Goal: Check status: Check status

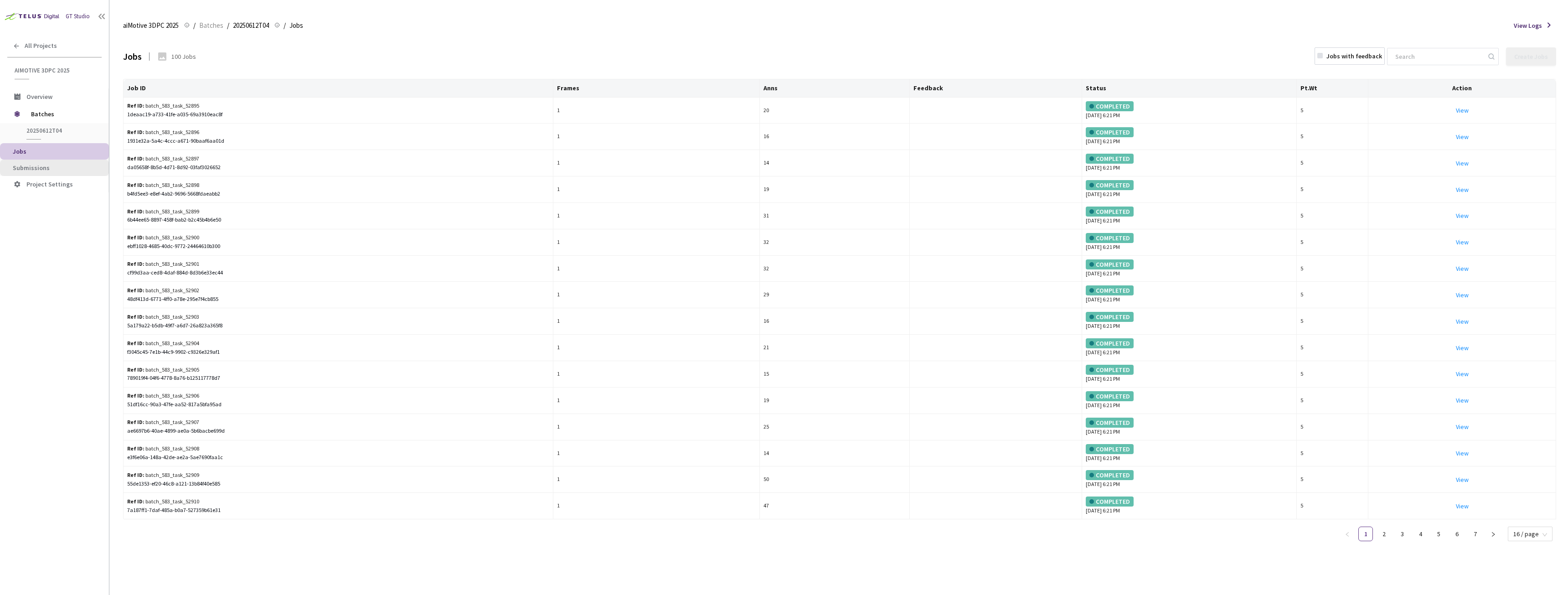
click at [31, 164] on span "Submissions" at bounding box center [31, 167] width 37 height 8
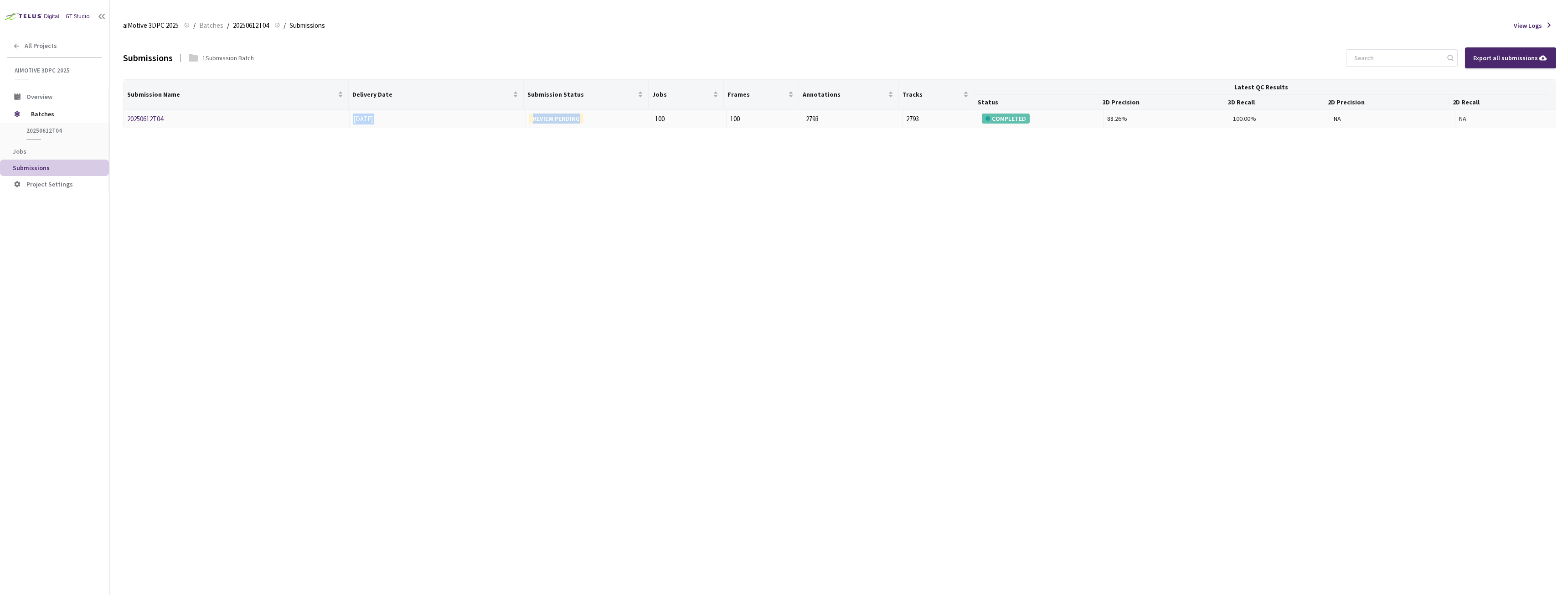
drag, startPoint x: 341, startPoint y: 117, endPoint x: 585, endPoint y: 118, distance: 244.0
click at [585, 118] on tr "20250612T04 07 Jul, 2025 REVIEW PENDING 100 100 2793 2793 COMPLETED 88.26% 100.…" at bounding box center [840, 119] width 1432 height 18
click at [585, 118] on div "REVIEW PENDING" at bounding box center [588, 119] width 118 height 10
drag, startPoint x: 358, startPoint y: 116, endPoint x: 432, endPoint y: 116, distance: 74.0
click at [432, 116] on td "07 Jul, 2025" at bounding box center [437, 119] width 176 height 18
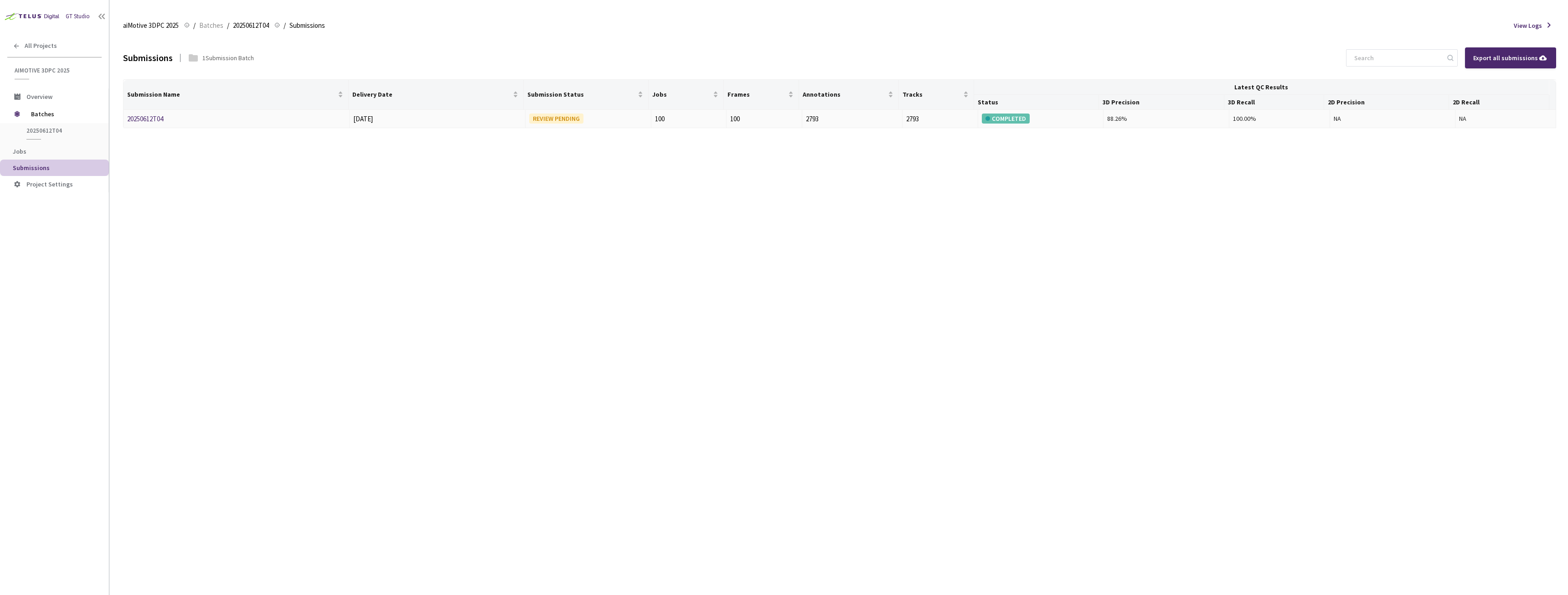
click at [434, 116] on div "07 Jul, 2025" at bounding box center [437, 119] width 168 height 11
drag, startPoint x: 542, startPoint y: 119, endPoint x: 625, endPoint y: 121, distance: 83.0
click at [617, 121] on div "REVIEW PENDING" at bounding box center [588, 119] width 118 height 10
click at [625, 121] on div "REVIEW PENDING" at bounding box center [588, 119] width 118 height 10
click at [586, 303] on div "Submissions 1 Submission Batch Export all submissions Submission Name Delivery …" at bounding box center [840, 315] width 1433 height 558
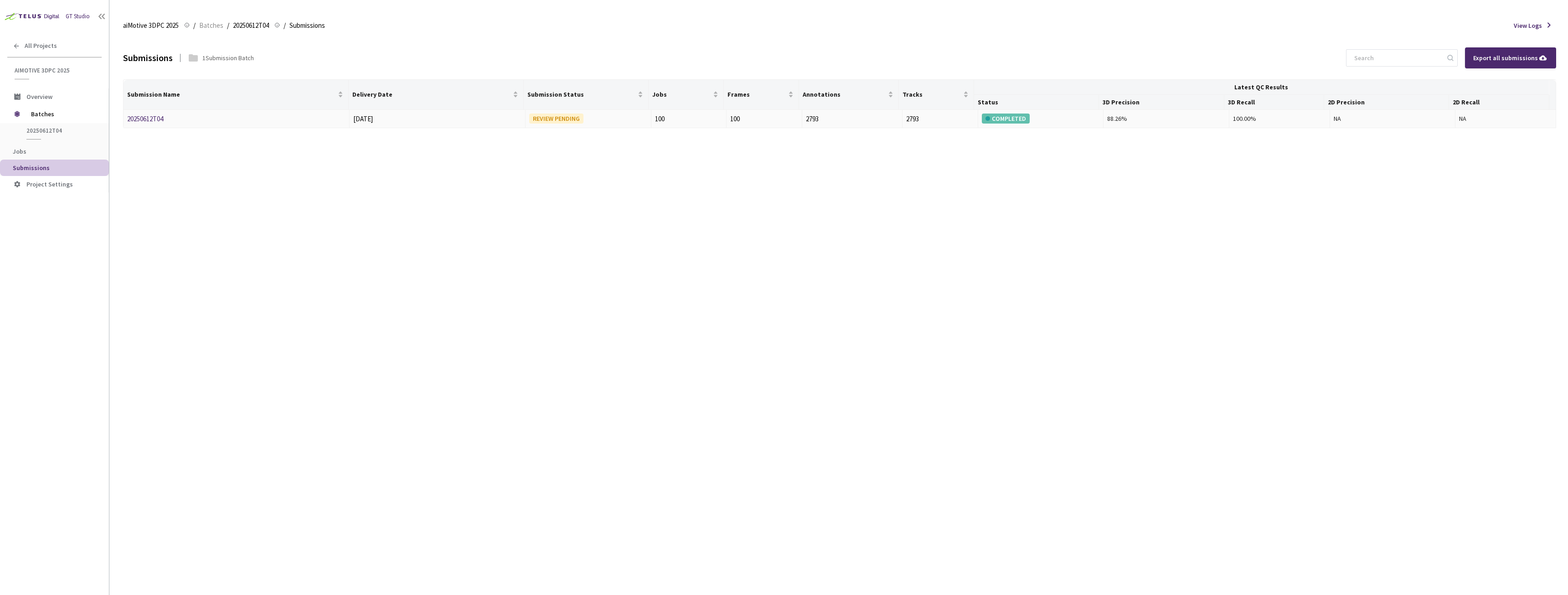
click at [167, 120] on div "20250612T04" at bounding box center [175, 119] width 97 height 11
click at [162, 119] on link "20250612T04" at bounding box center [145, 119] width 36 height 9
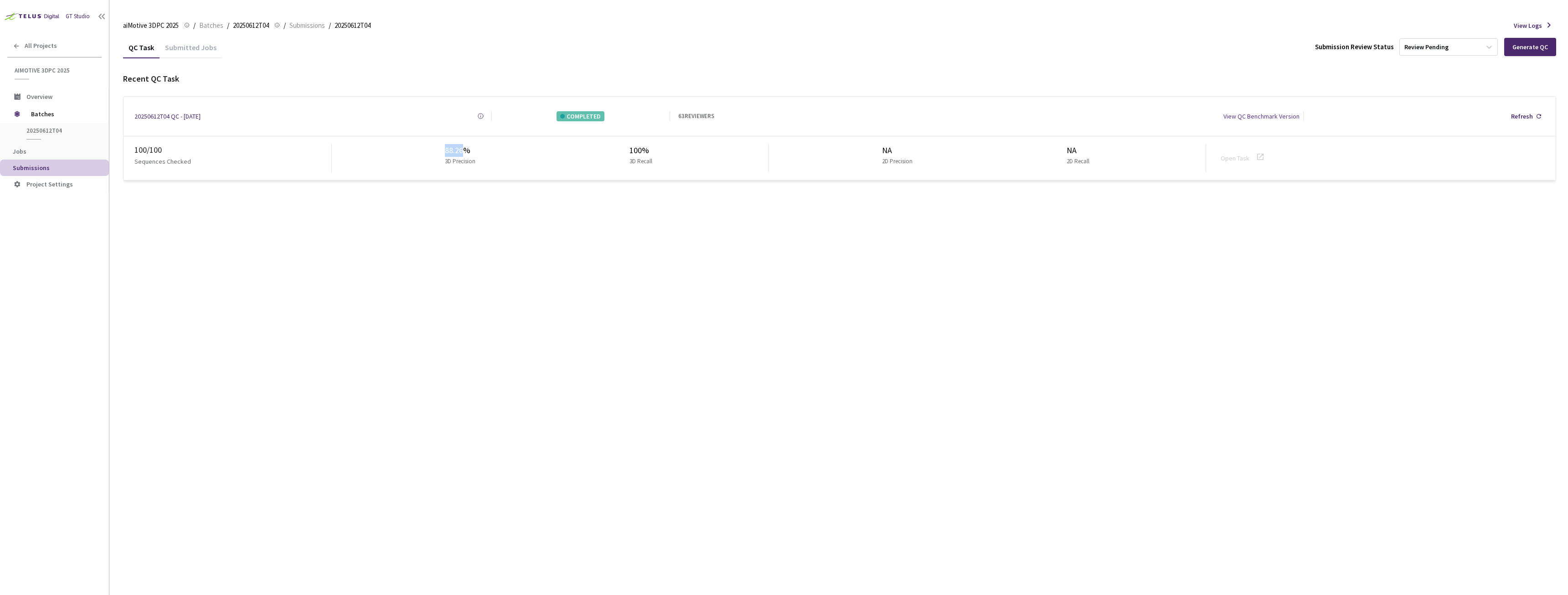
drag, startPoint x: 465, startPoint y: 149, endPoint x: 433, endPoint y: 148, distance: 32.0
click at [433, 148] on div "88.26% 3D Precision 100% 3D Recall" at bounding box center [550, 158] width 437 height 28
click at [504, 149] on div "88.26% 3D Precision 100% 3D Recall" at bounding box center [550, 158] width 437 height 28
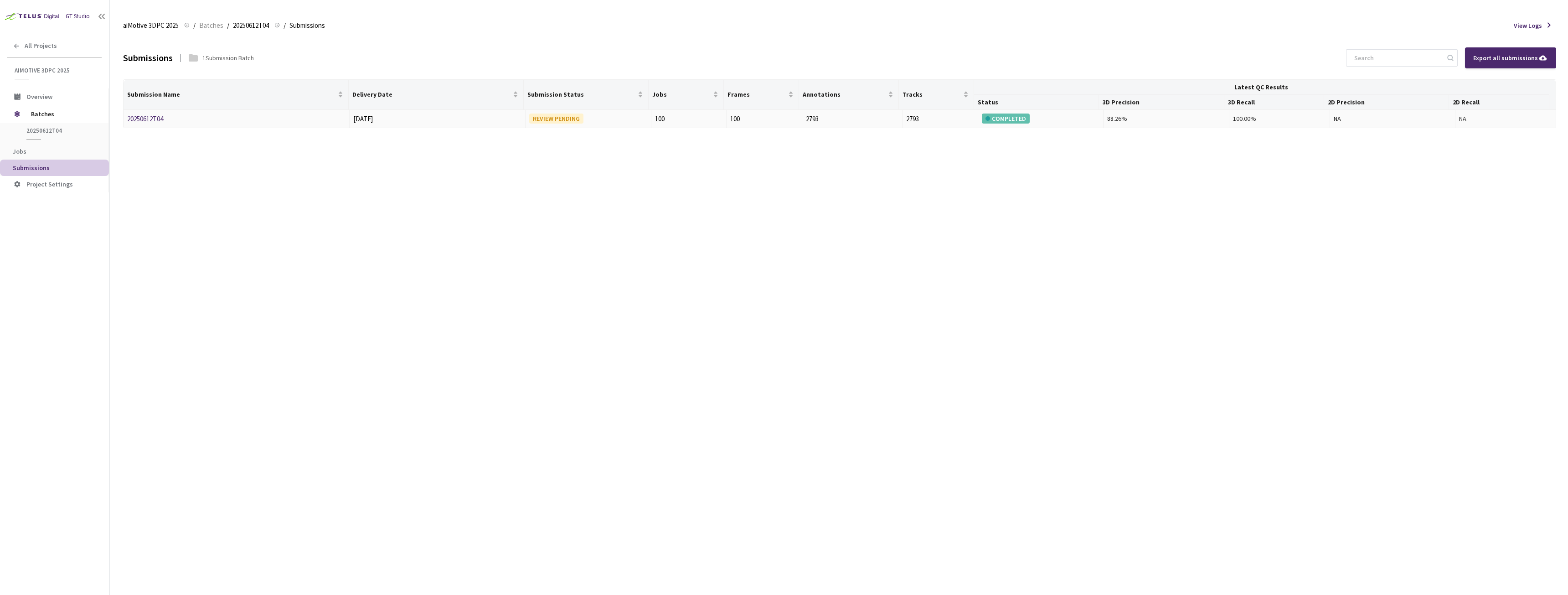
click at [166, 121] on div "20250612T04" at bounding box center [175, 119] width 97 height 11
click at [159, 119] on link "20250612T04" at bounding box center [145, 119] width 36 height 9
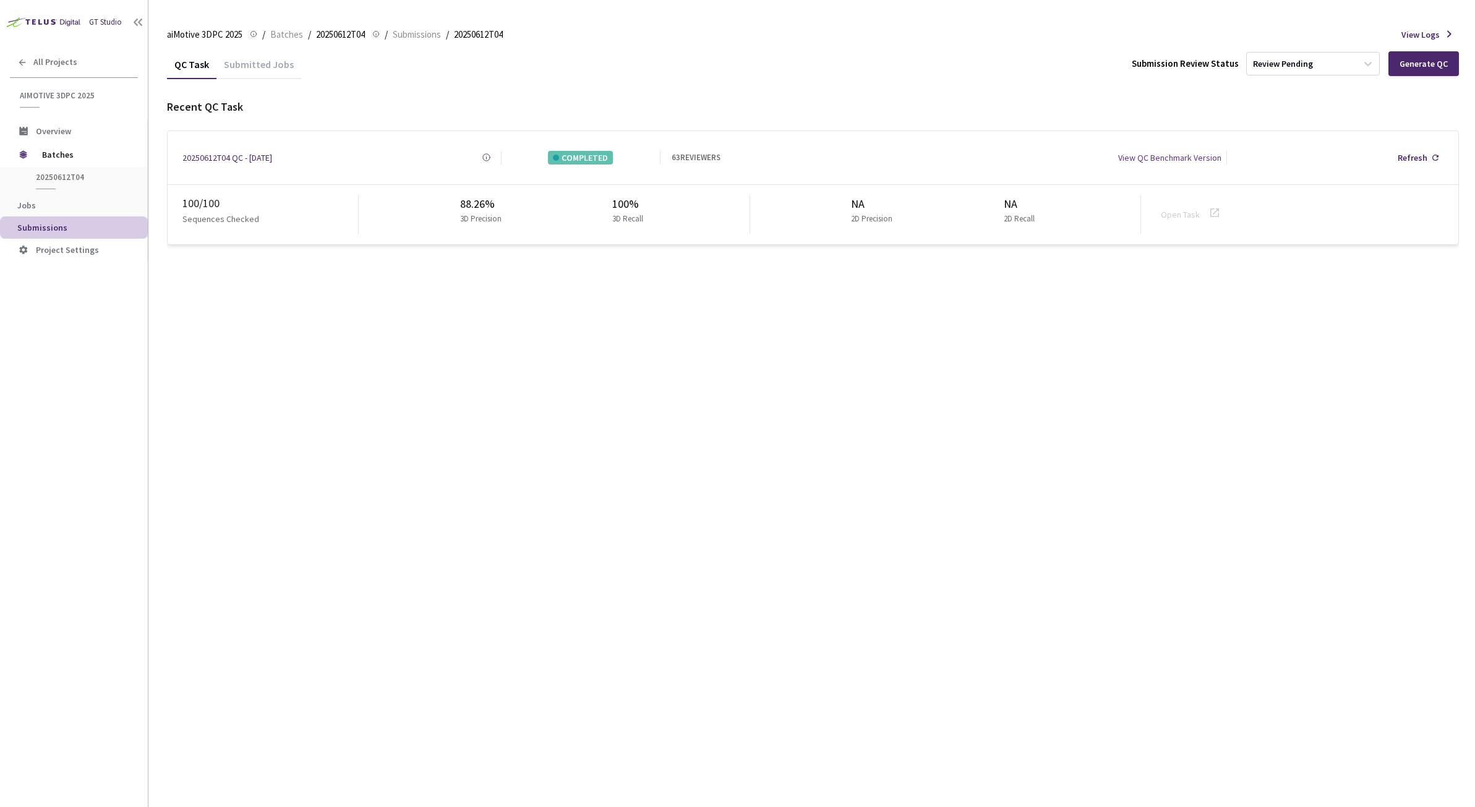
click at [484, 84] on div "QC Task Submitted Jobs Submission Review Status Review Pending Generate QC Rece…" at bounding box center [813, 147] width 1292 height 196
click at [271, 67] on div "Submitted Jobs" at bounding box center [258, 68] width 85 height 21
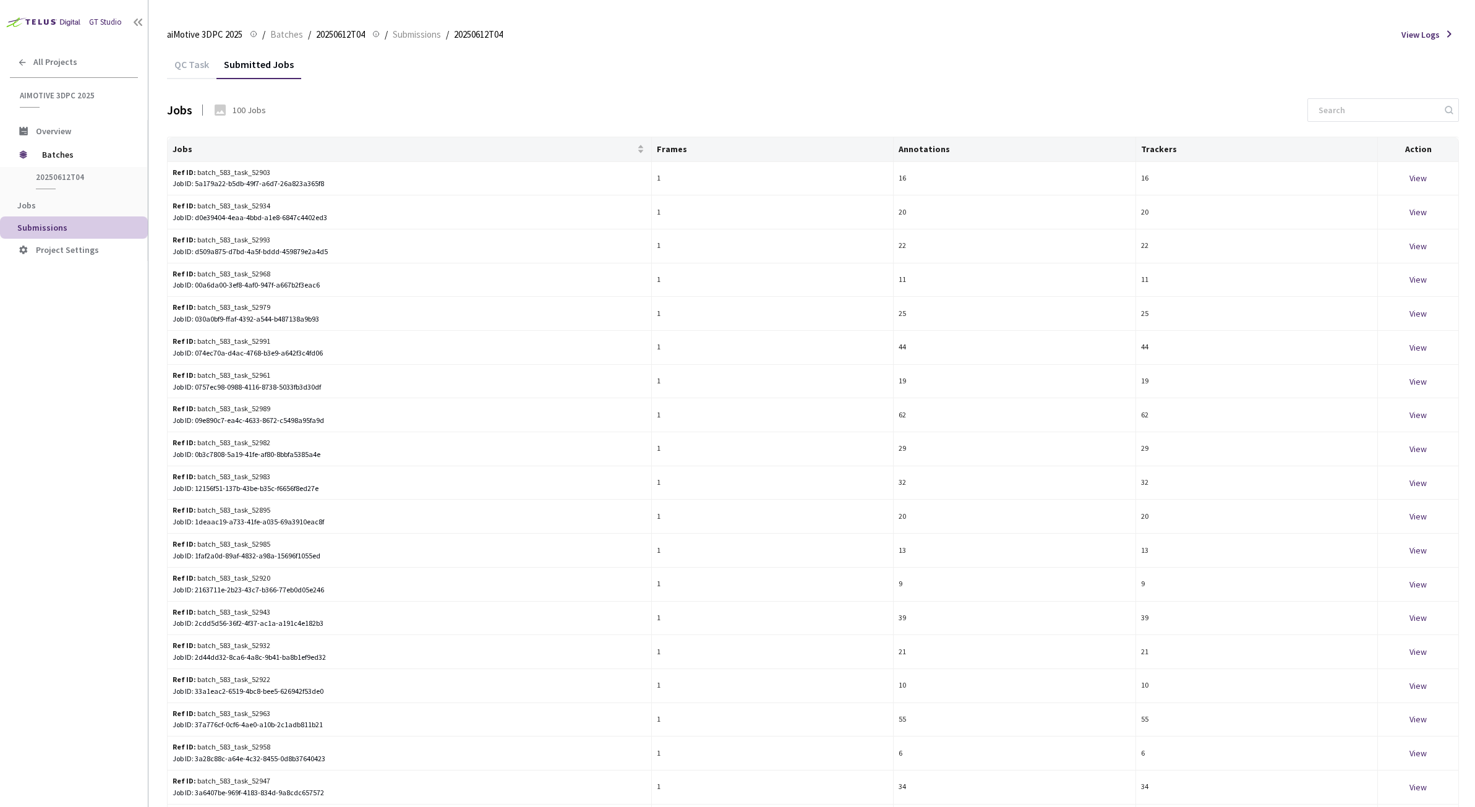
click at [184, 64] on div "QC Task" at bounding box center [191, 68] width 49 height 21
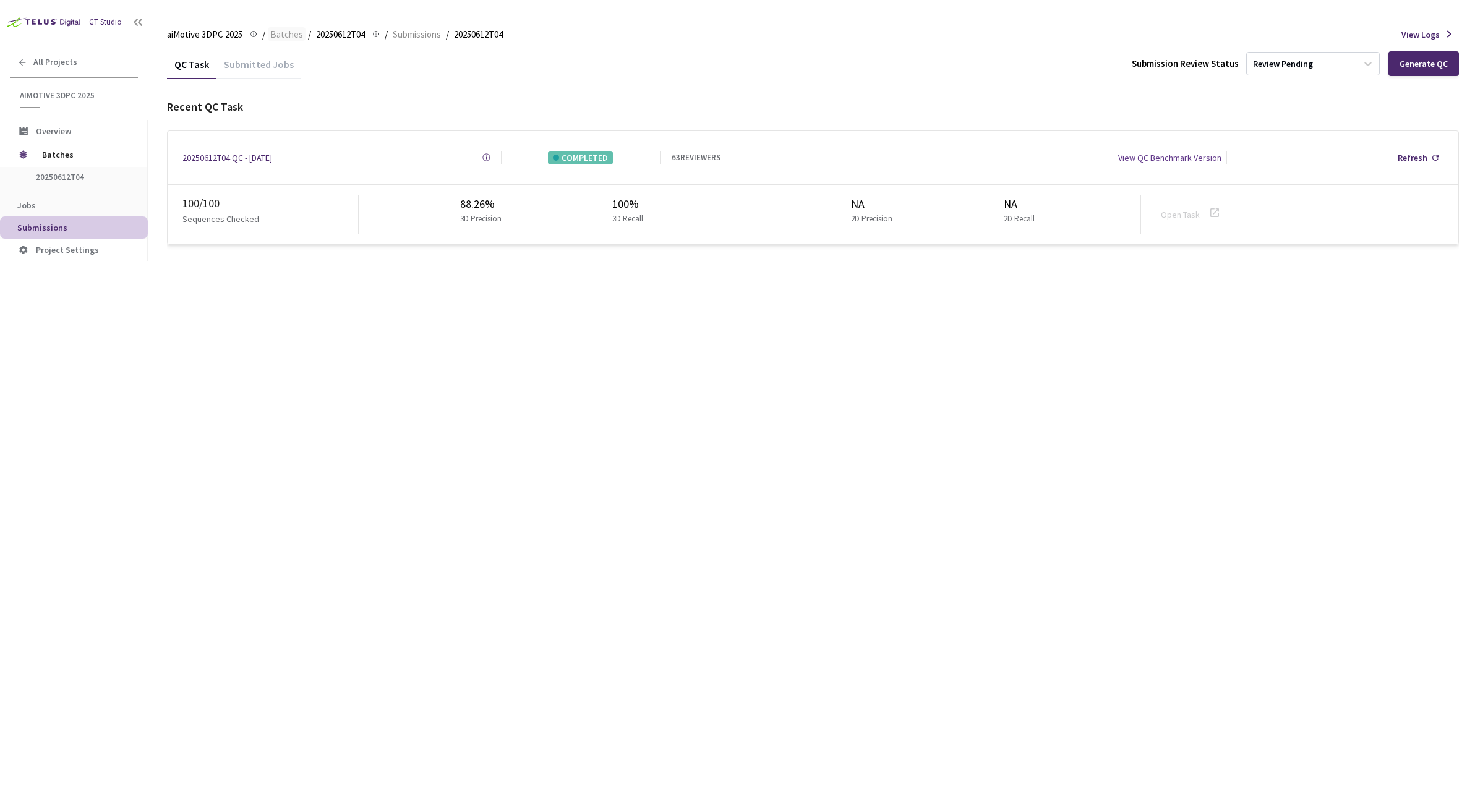
click at [288, 38] on span "Batches" at bounding box center [286, 34] width 33 height 15
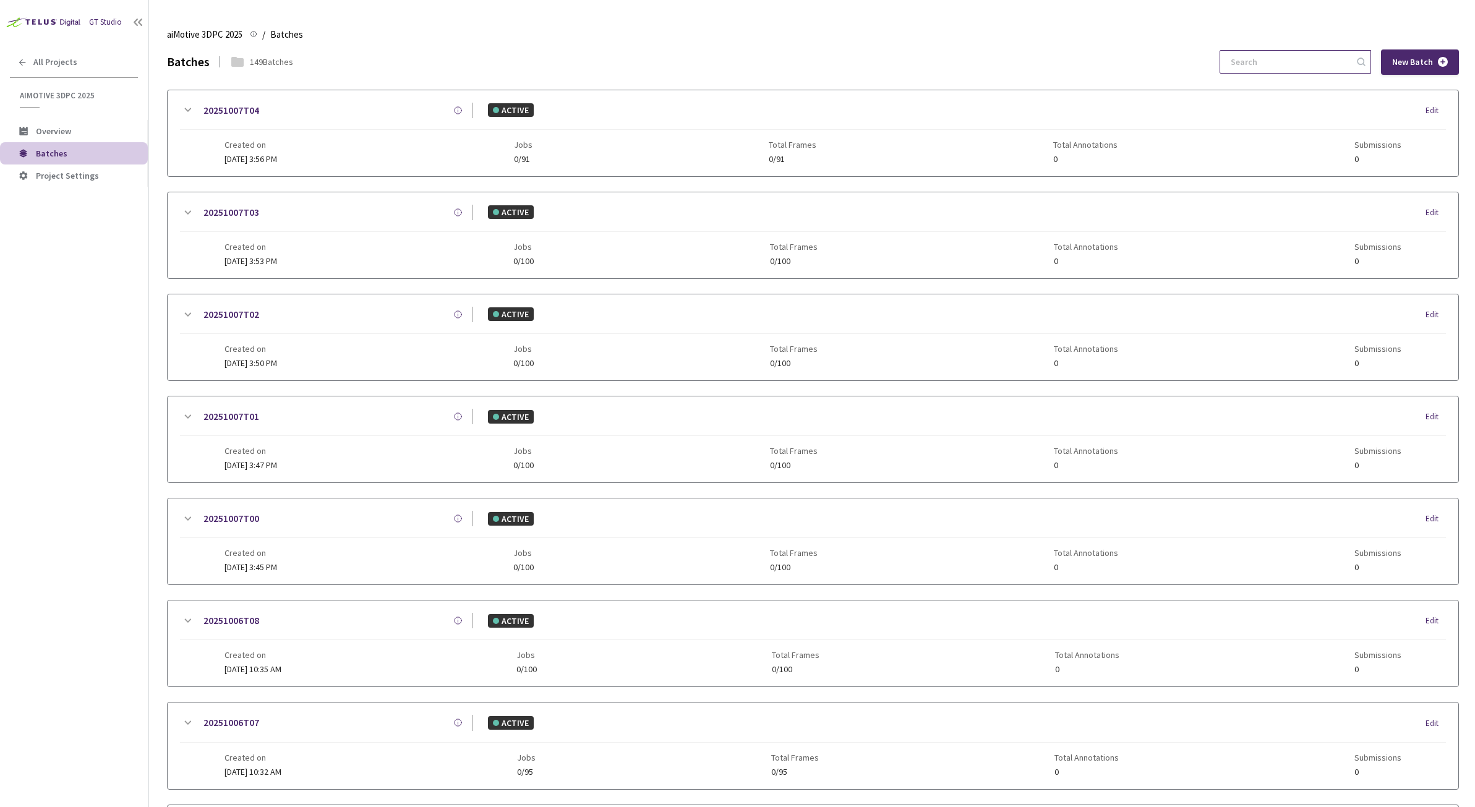
click at [1339, 68] on input at bounding box center [1289, 62] width 132 height 22
paste input "8cfe8909-afee-4c01-8bf3-5f5cb9c94c7d"
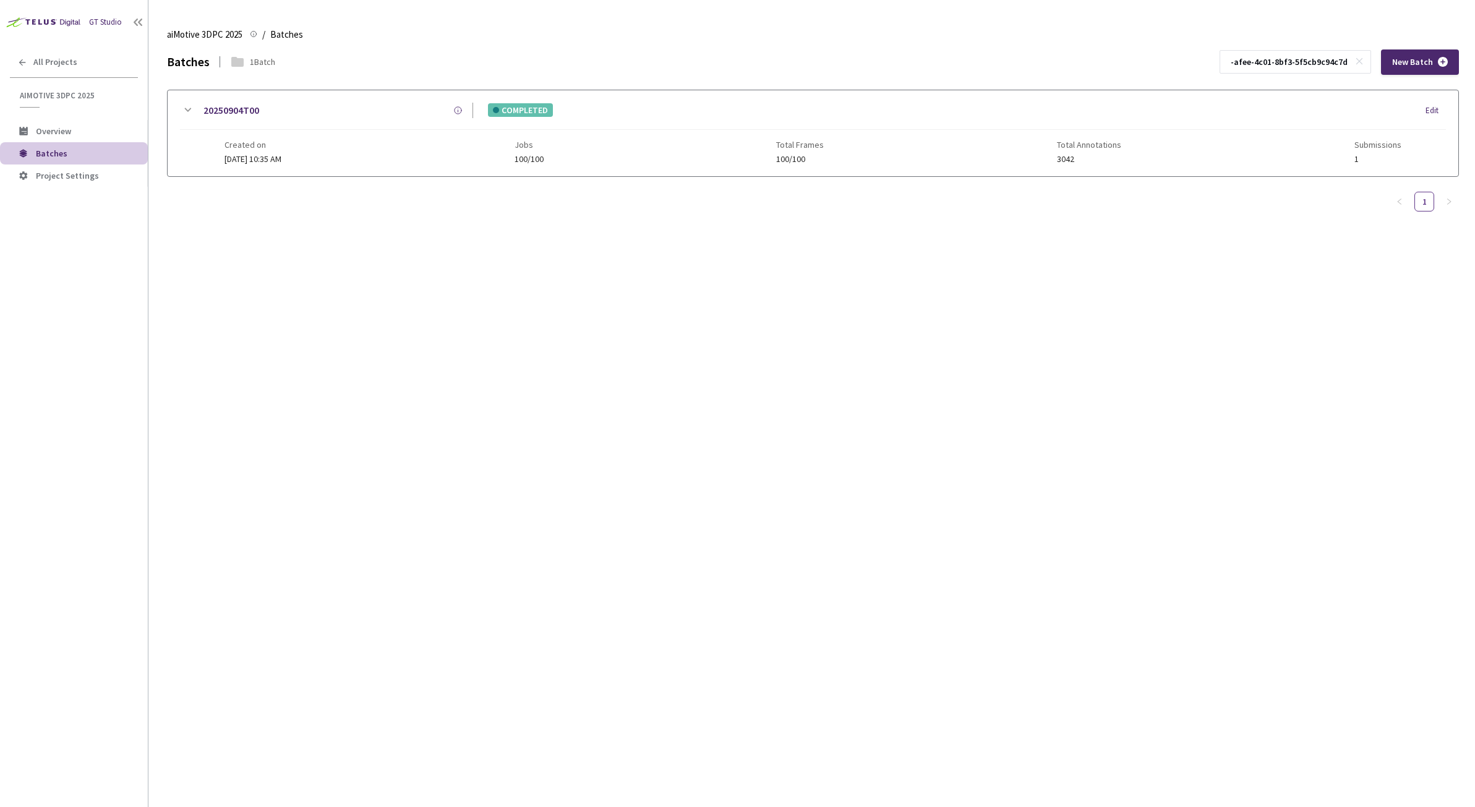
type input "8cfe8909-afee-4c01-8bf3-5f5cb9c94c7d"
click at [188, 110] on icon at bounding box center [187, 110] width 15 height 15
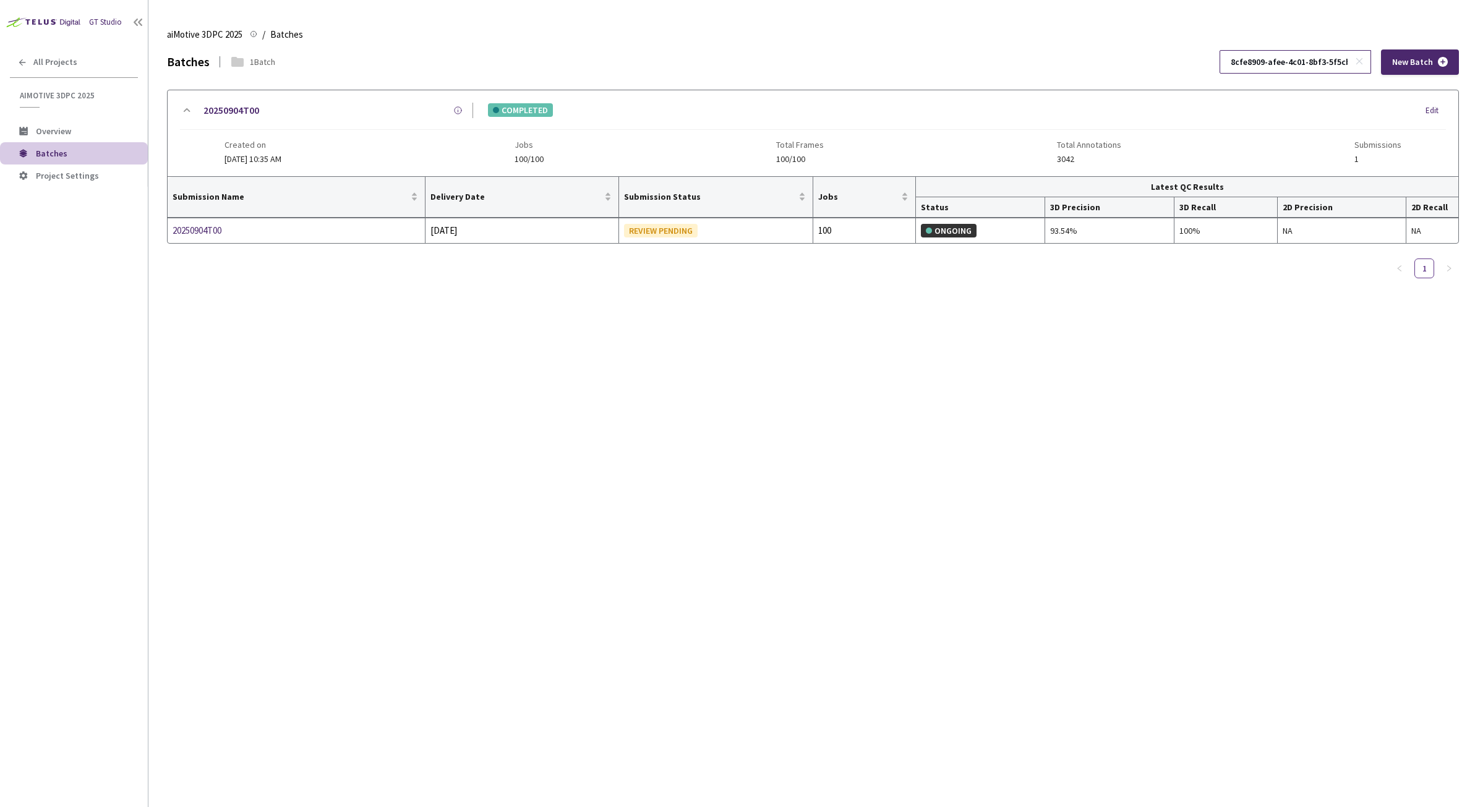
click at [1368, 61] on div "8cfe8909-afee-4c01-8bf3-5f5cb9c94c7d" at bounding box center [1294, 61] width 151 height 23
click at [1357, 61] on icon at bounding box center [1359, 61] width 9 height 9
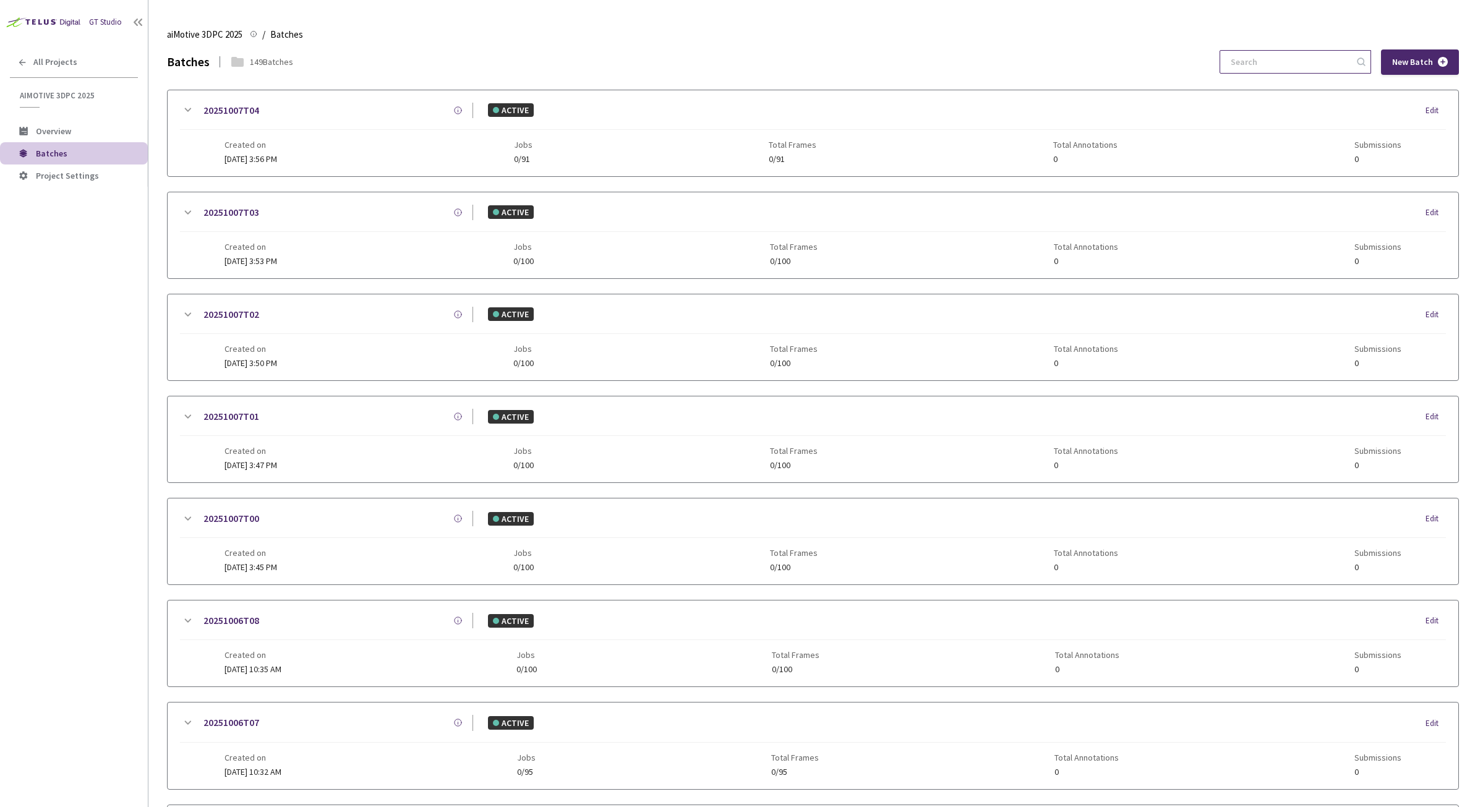
click at [1331, 63] on input at bounding box center [1289, 62] width 132 height 22
paste input "97d2c1ed-7f2c-4a3a-a20e-652a5f8a866c"
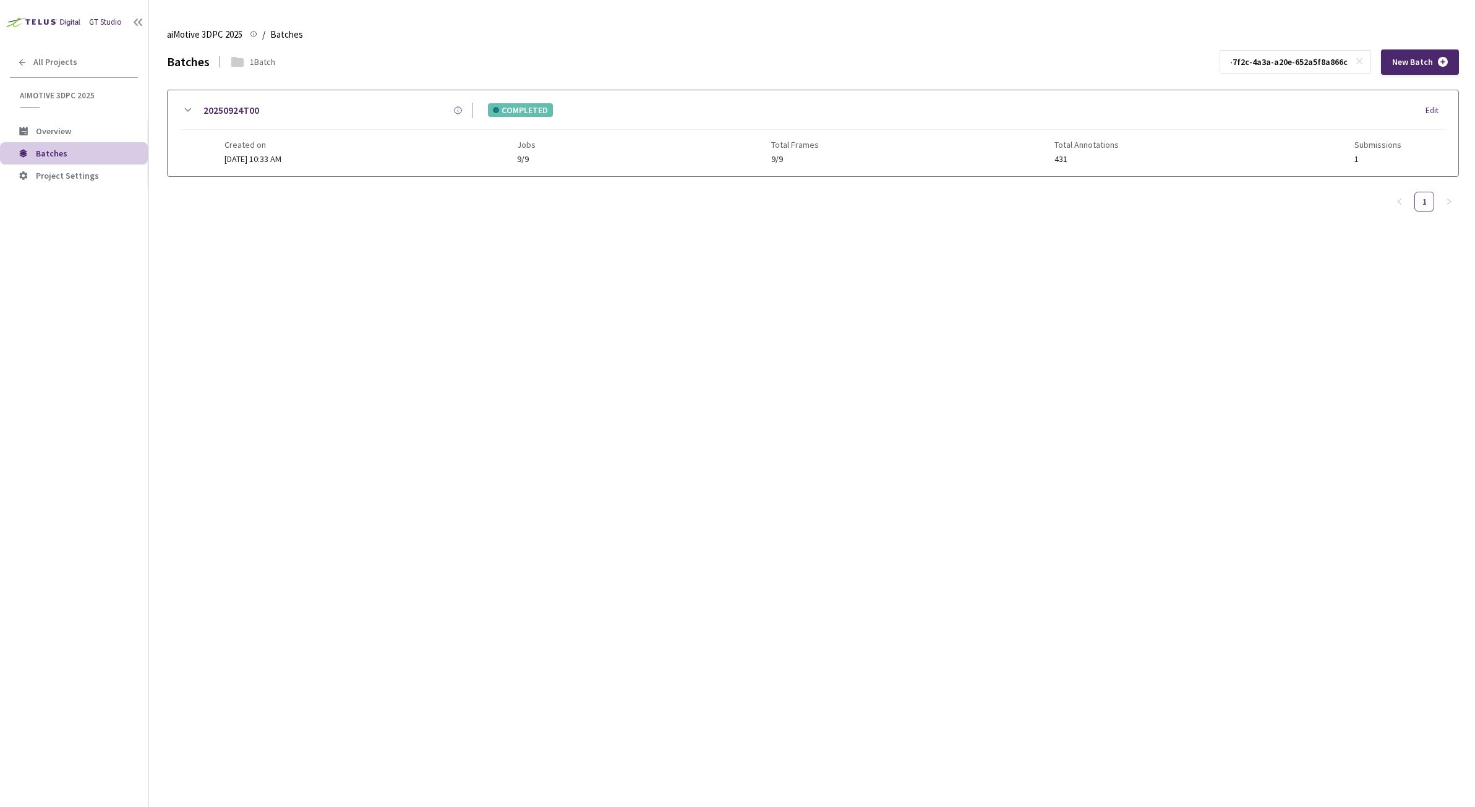
type input "97d2c1ed-7f2c-4a3a-a20e-652a5f8a866c"
click at [253, 107] on link "20250924T00" at bounding box center [231, 110] width 56 height 15
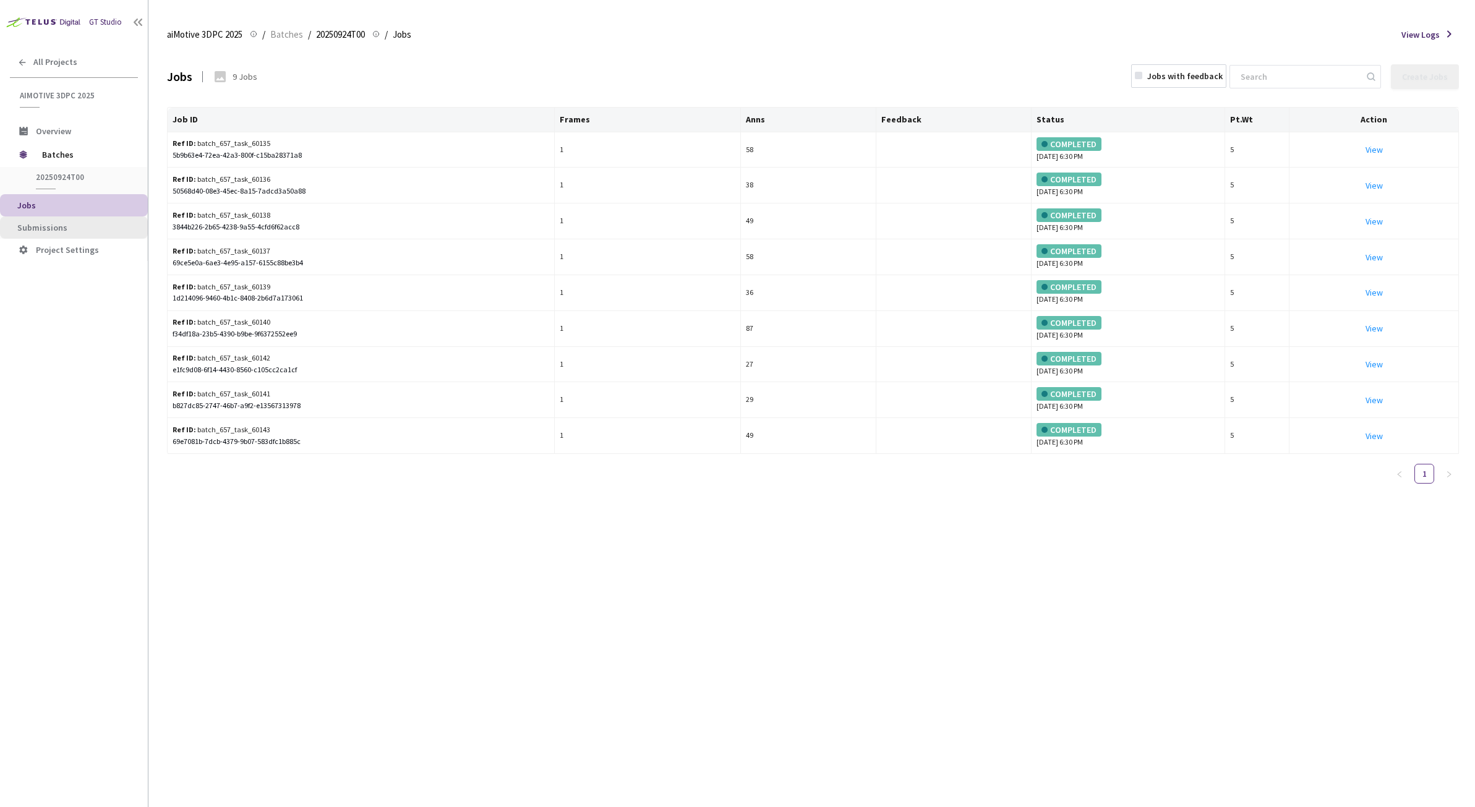
click at [78, 225] on span "Submissions" at bounding box center [77, 228] width 121 height 11
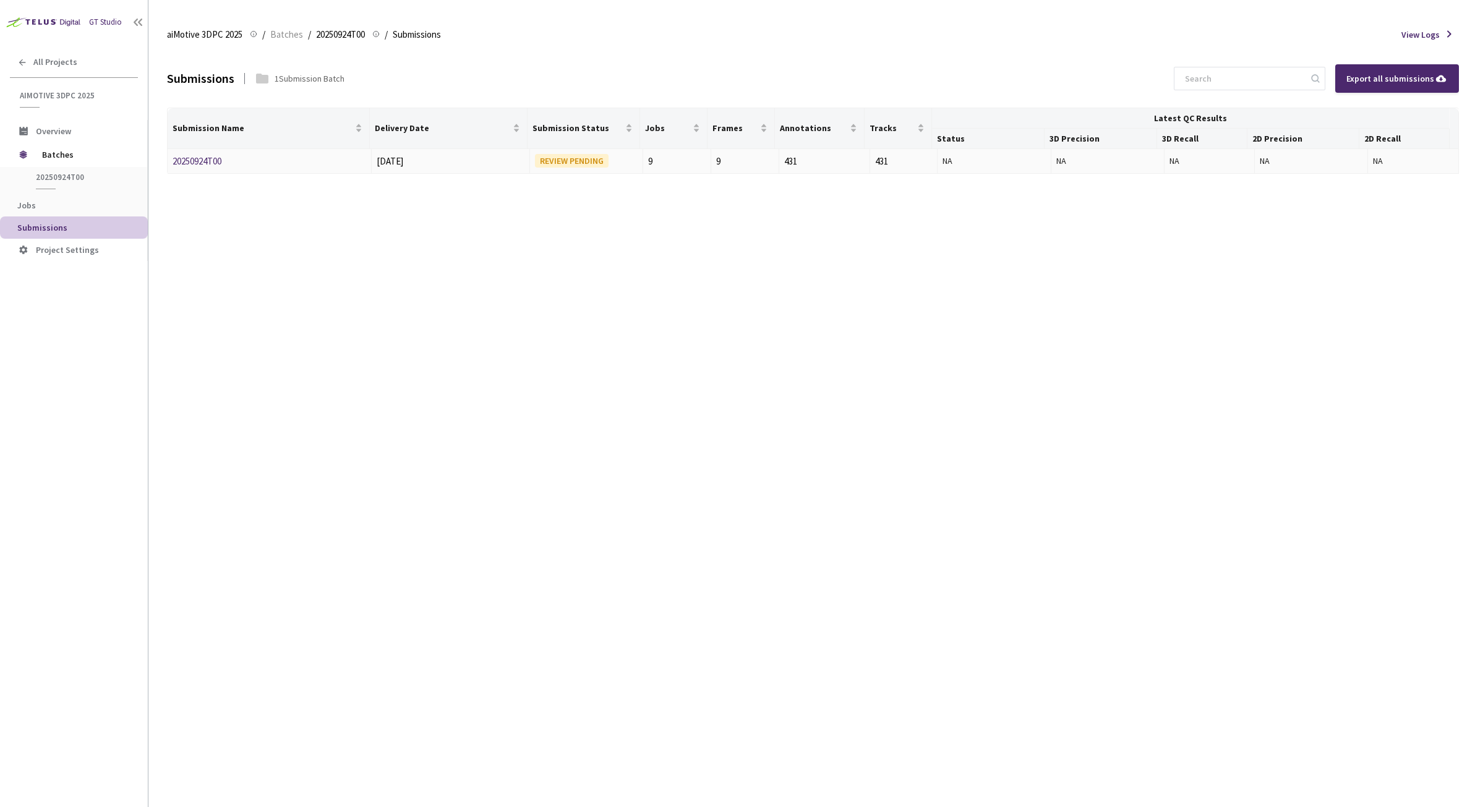
click at [210, 160] on link "20250924T00" at bounding box center [197, 161] width 49 height 12
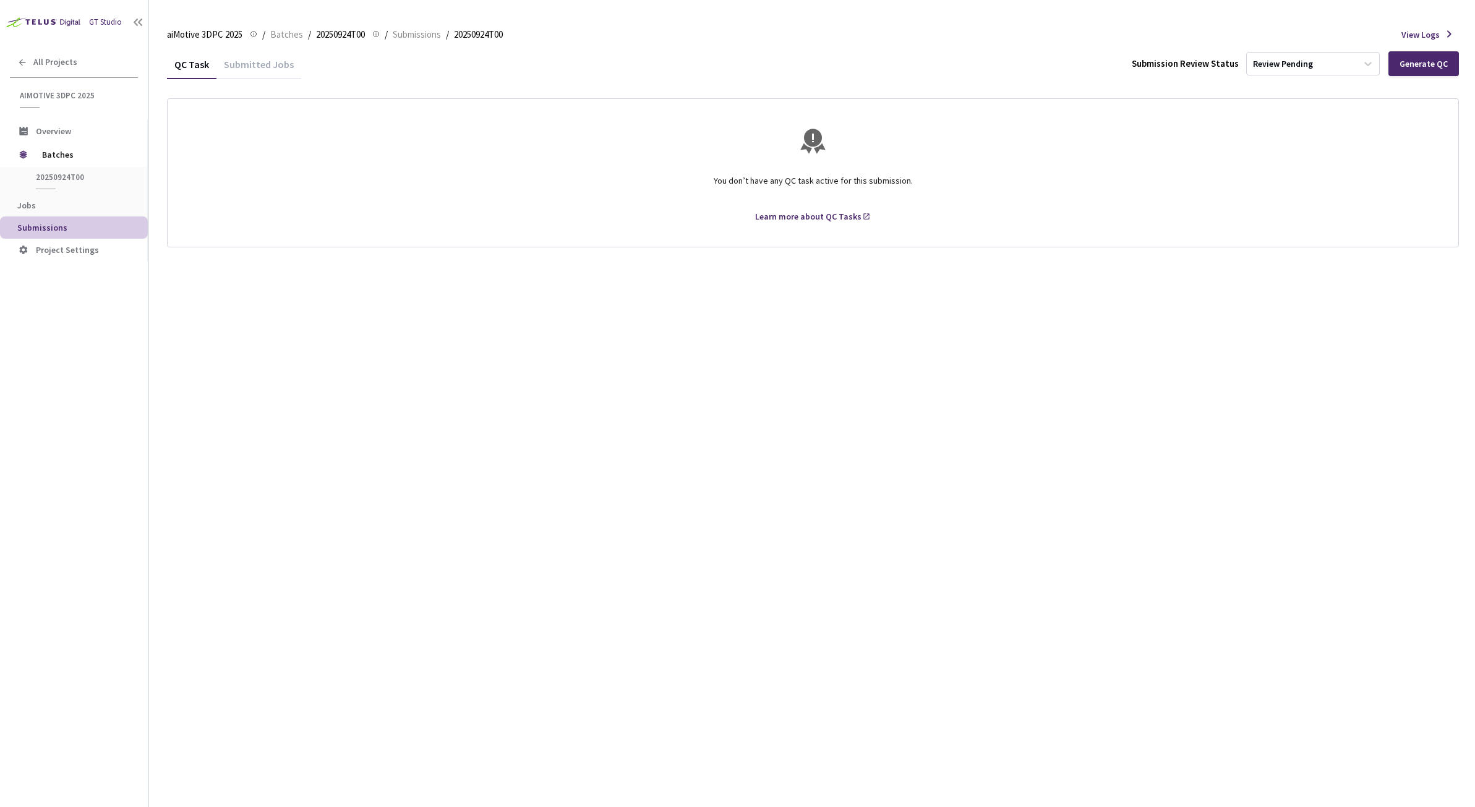
click at [803, 216] on div "Learn more about QC Tasks" at bounding box center [808, 217] width 106 height 14
click at [848, 523] on div "QC Task Submitted Jobs Submission Review Status Review Pending Generate QC You …" at bounding box center [813, 427] width 1292 height 757
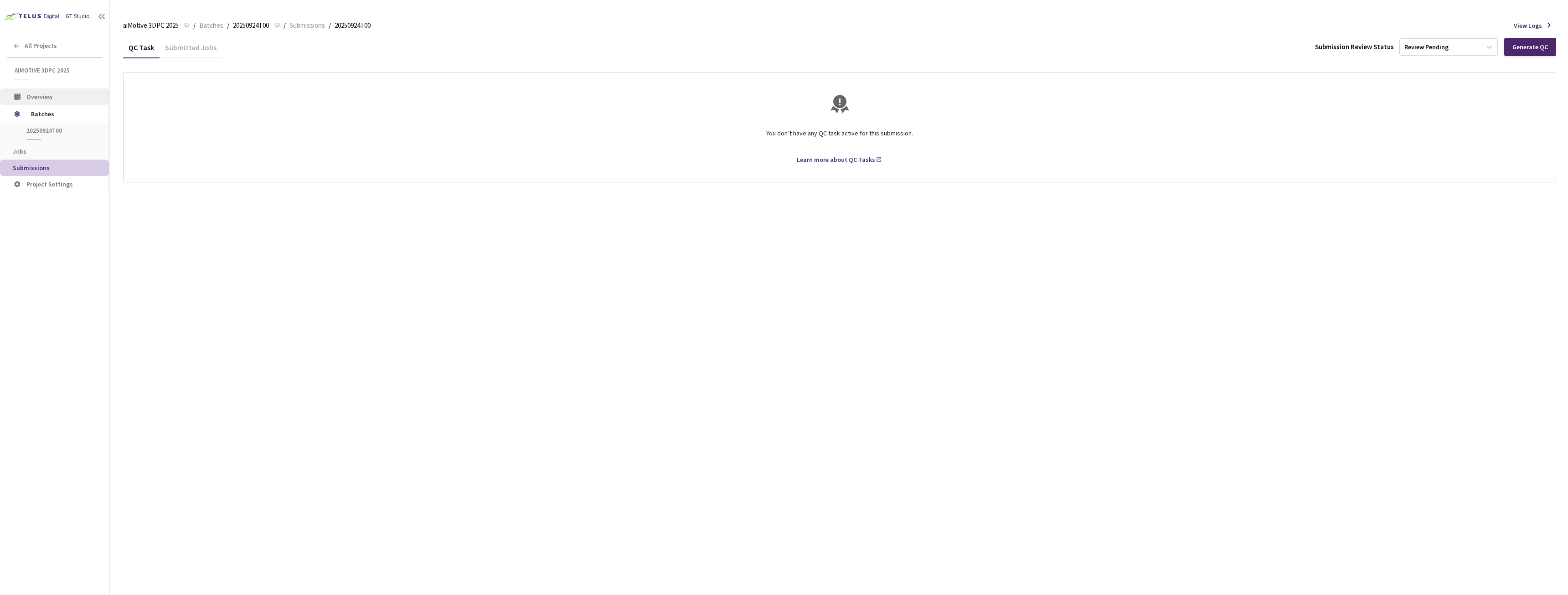
click at [34, 100] on span "Overview" at bounding box center [39, 97] width 26 height 8
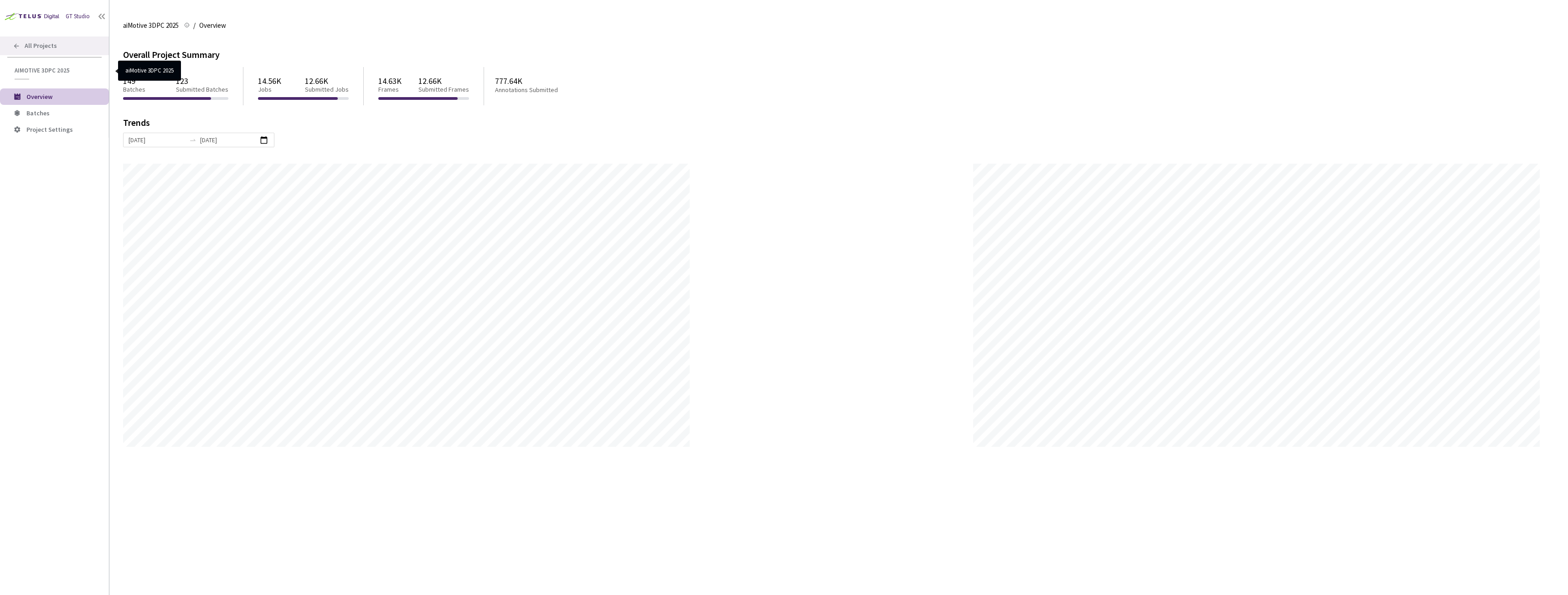
scroll to position [595, 1568]
click at [46, 46] on span "All Projects" at bounding box center [41, 46] width 32 height 8
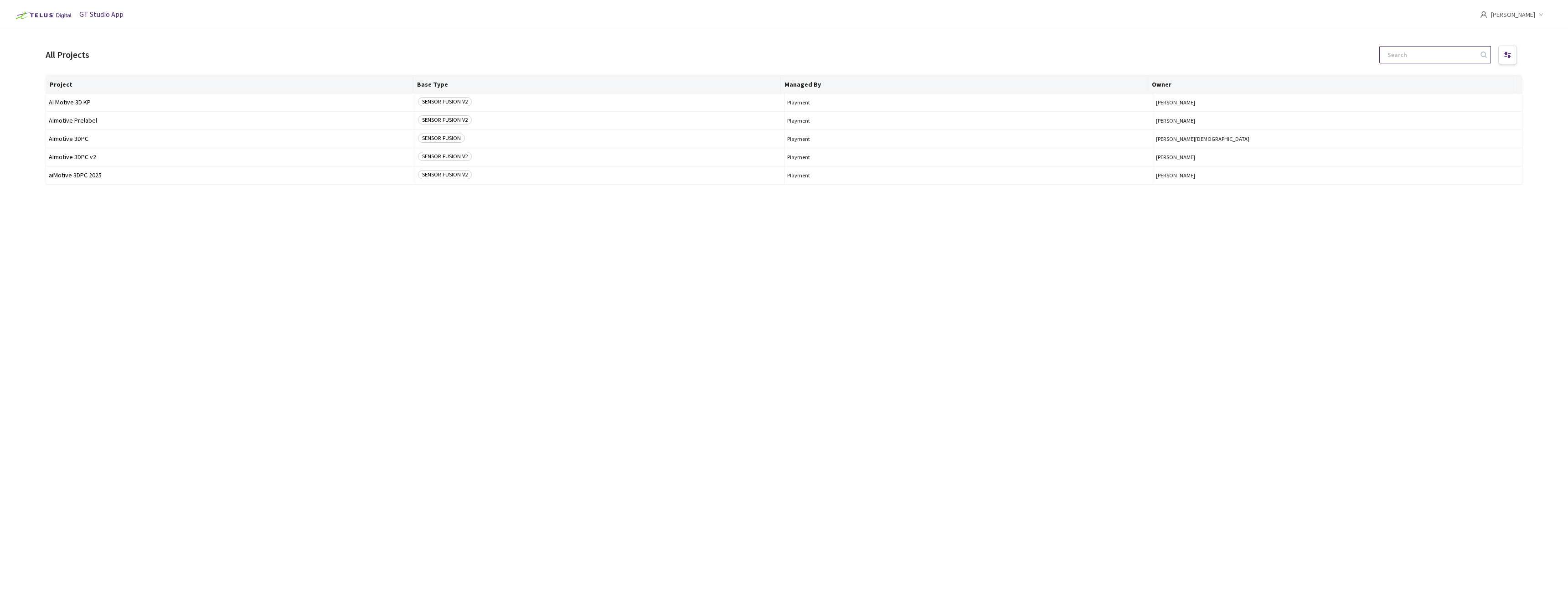
click at [1087, 59] on input at bounding box center [1431, 55] width 97 height 16
paste input "7e5fe037-a6a8-41a8-a72f-0b5dcab5671c"
type input "7e5fe037-a6a8-41a8-a72f-0b5dcab5671c"
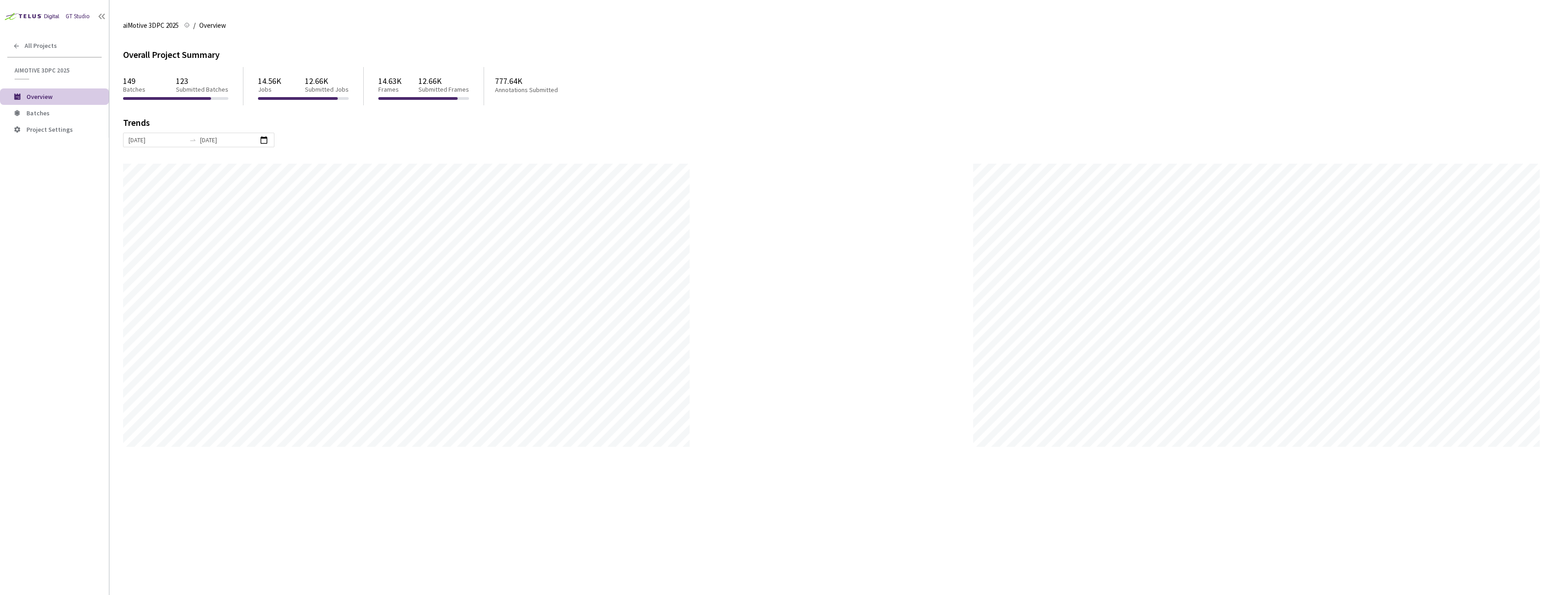
scroll to position [595, 1568]
click at [40, 111] on span "Batches" at bounding box center [38, 113] width 24 height 8
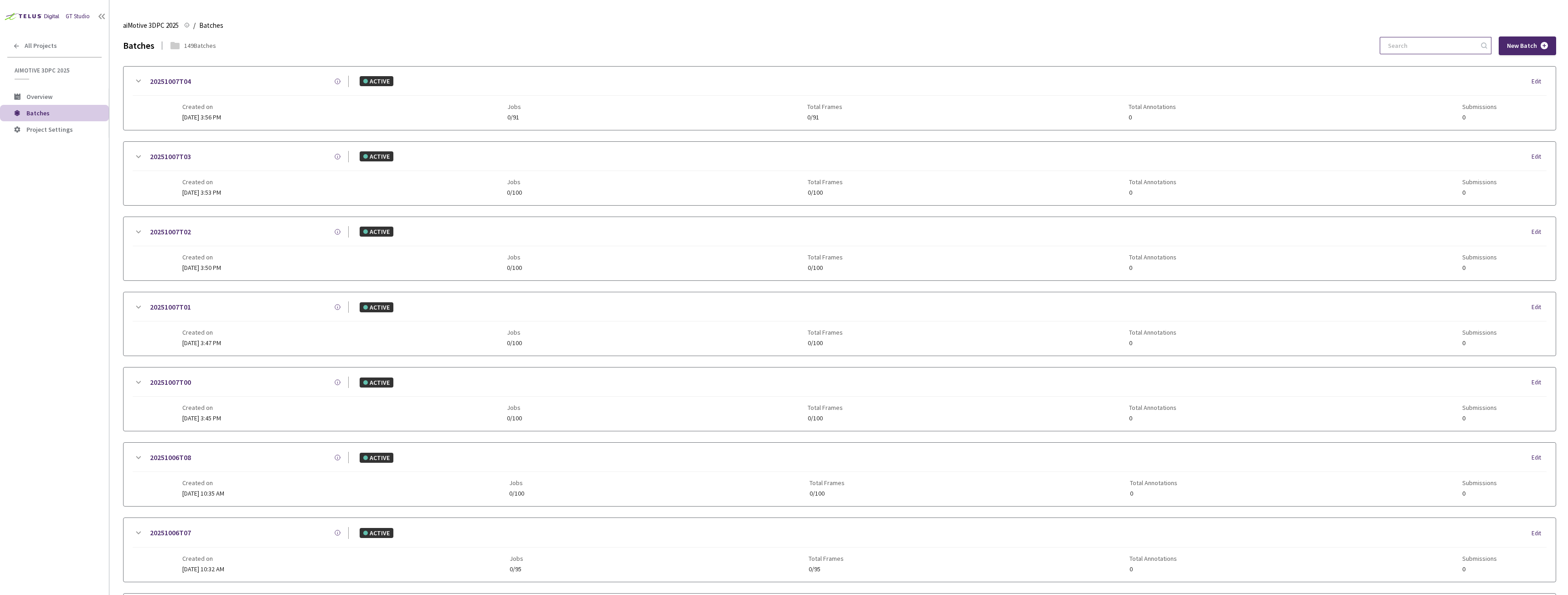
click at [1087, 38] on input at bounding box center [1431, 46] width 97 height 16
paste input "7e5fe037-a6a8-41a8-a72f-0b5dcab5671c"
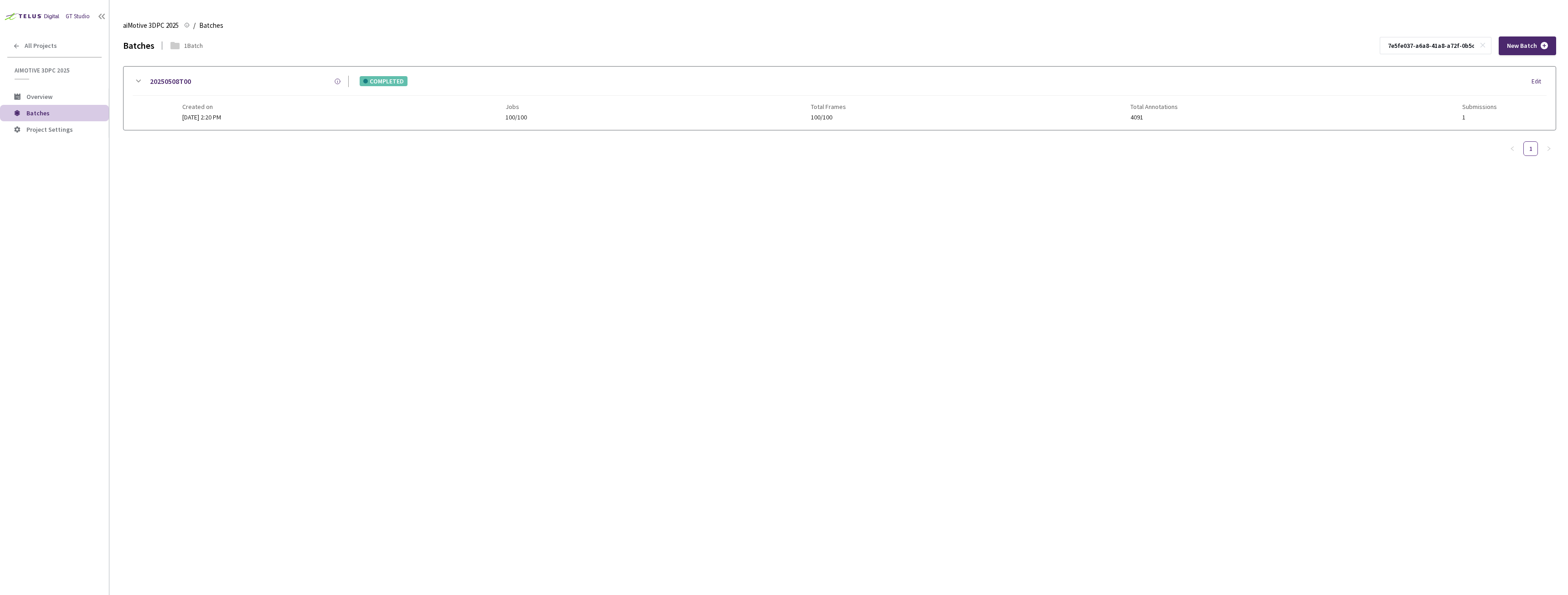
scroll to position [0, 33]
type input "7e5fe037-a6a8-41a8-a72f-0b5dcab5671c"
click at [184, 82] on link "20250508T00" at bounding box center [170, 81] width 41 height 11
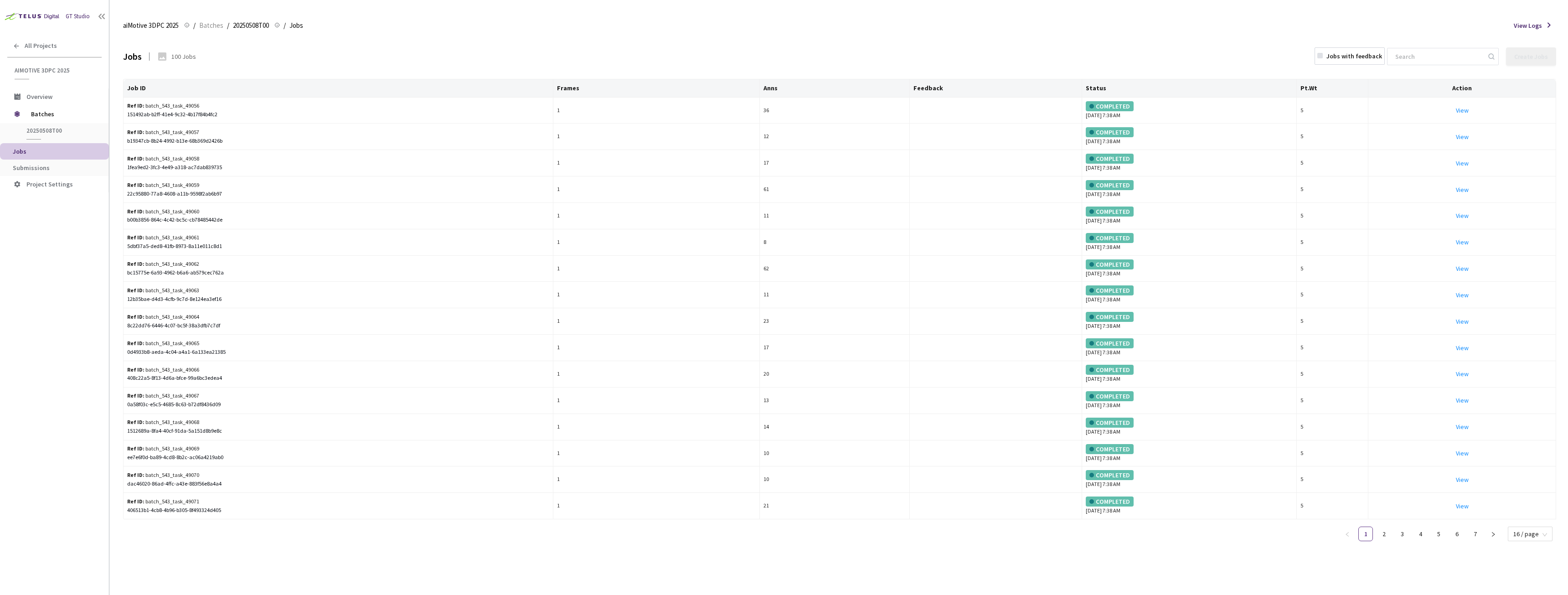
click at [60, 159] on li "Jobs" at bounding box center [55, 151] width 109 height 16
click at [52, 164] on span "Submissions" at bounding box center [57, 168] width 89 height 8
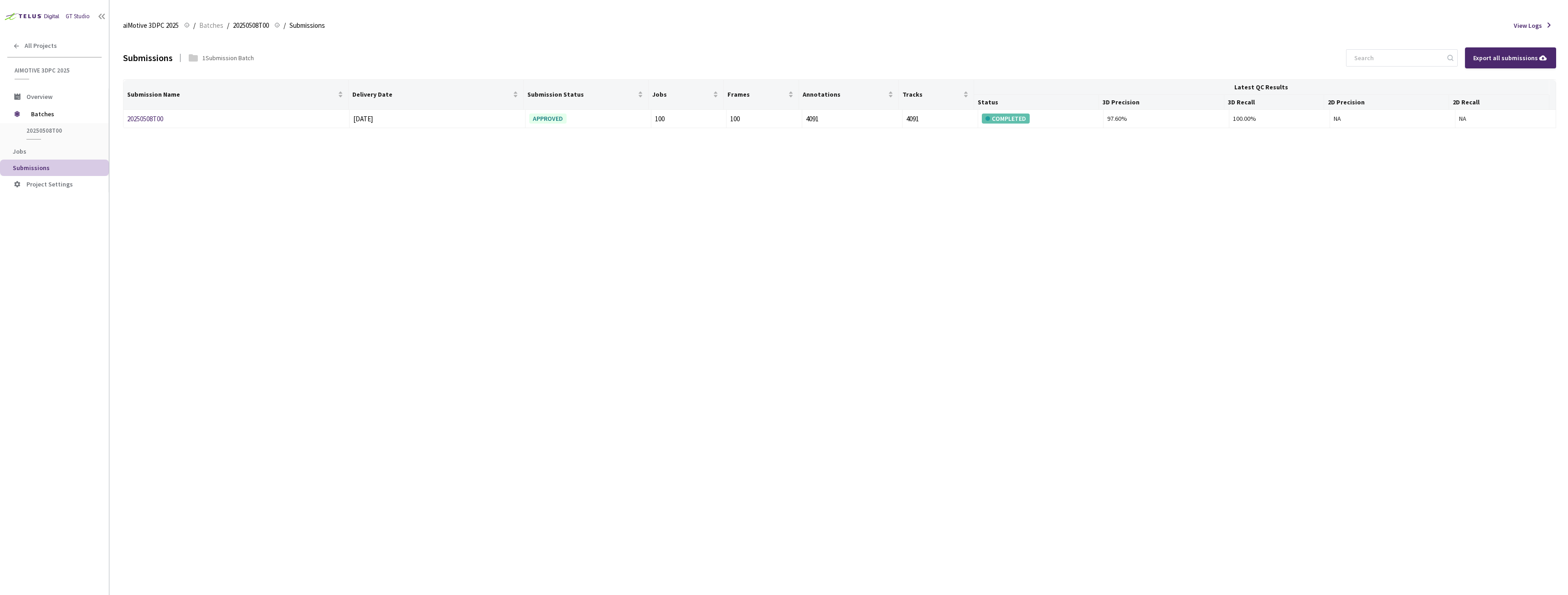
click at [477, 244] on div "Submissions 1 Submission Batch Export all submissions Submission Name Delivery …" at bounding box center [840, 315] width 1433 height 558
